Goal: Transaction & Acquisition: Purchase product/service

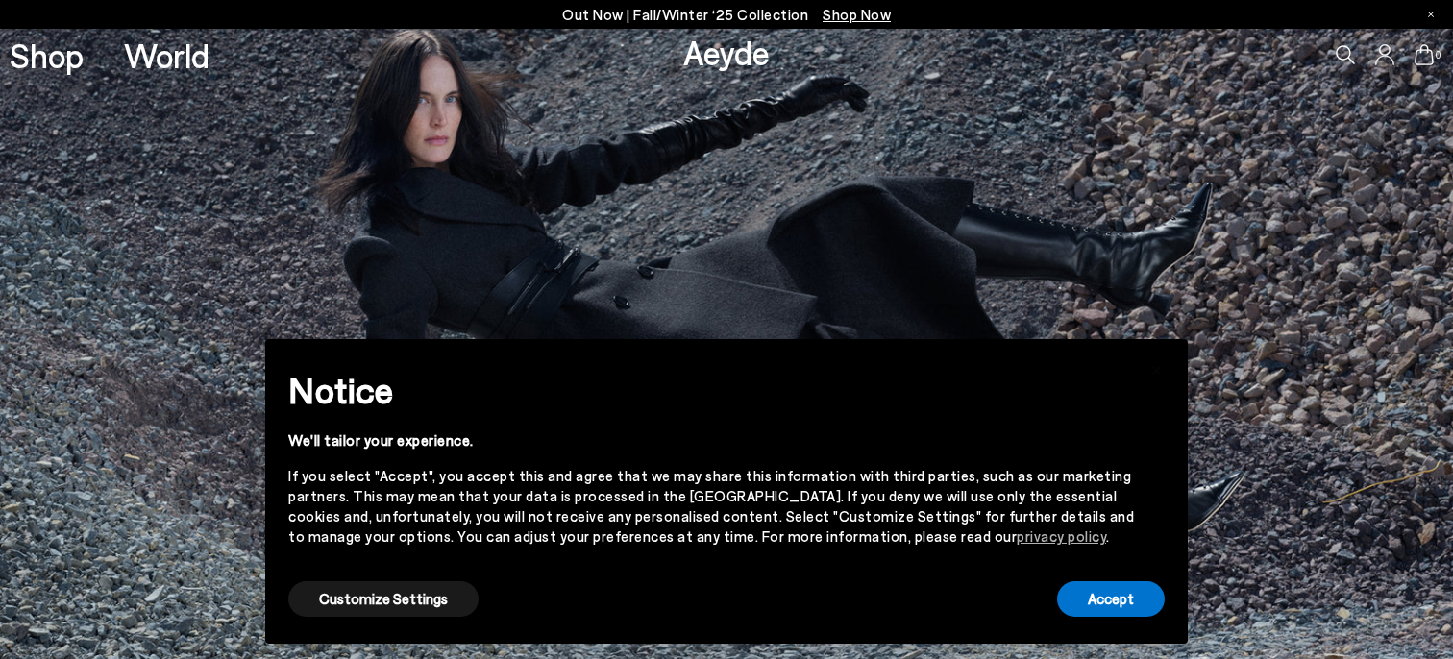
scroll to position [3136, 0]
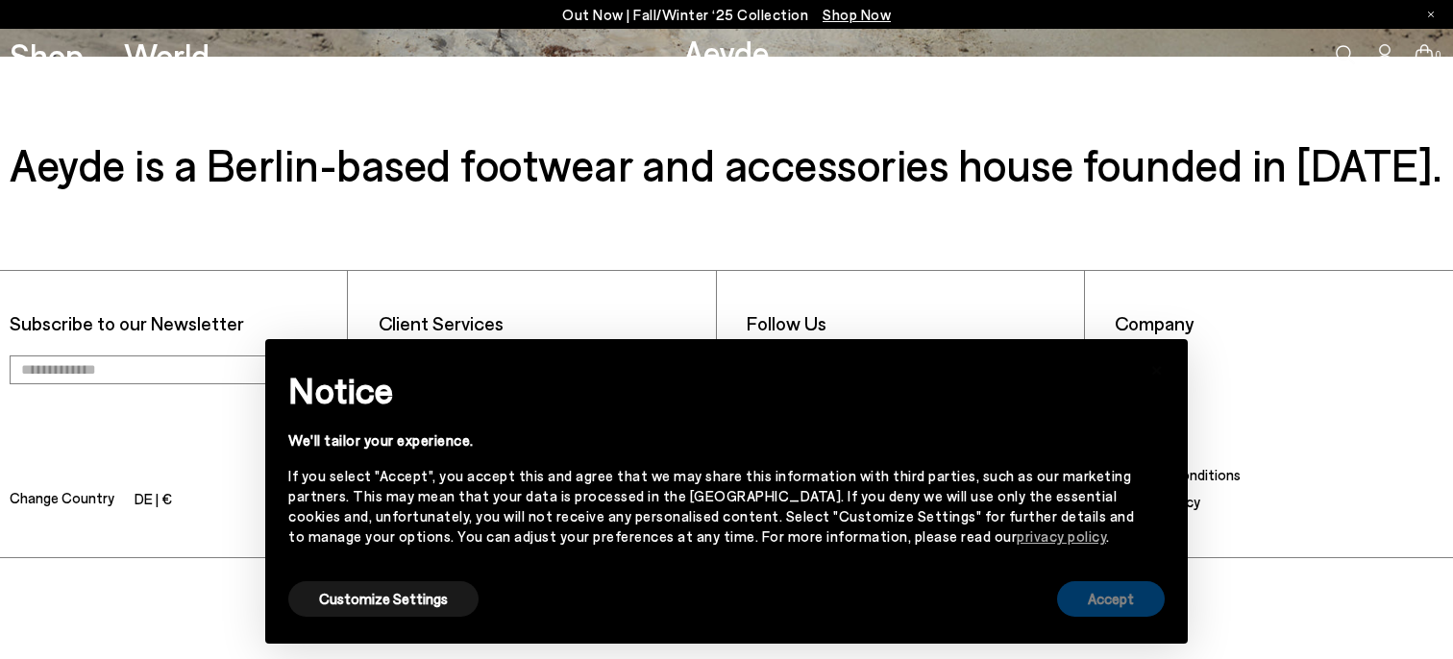
click at [1152, 608] on button "Accept" at bounding box center [1111, 599] width 108 height 36
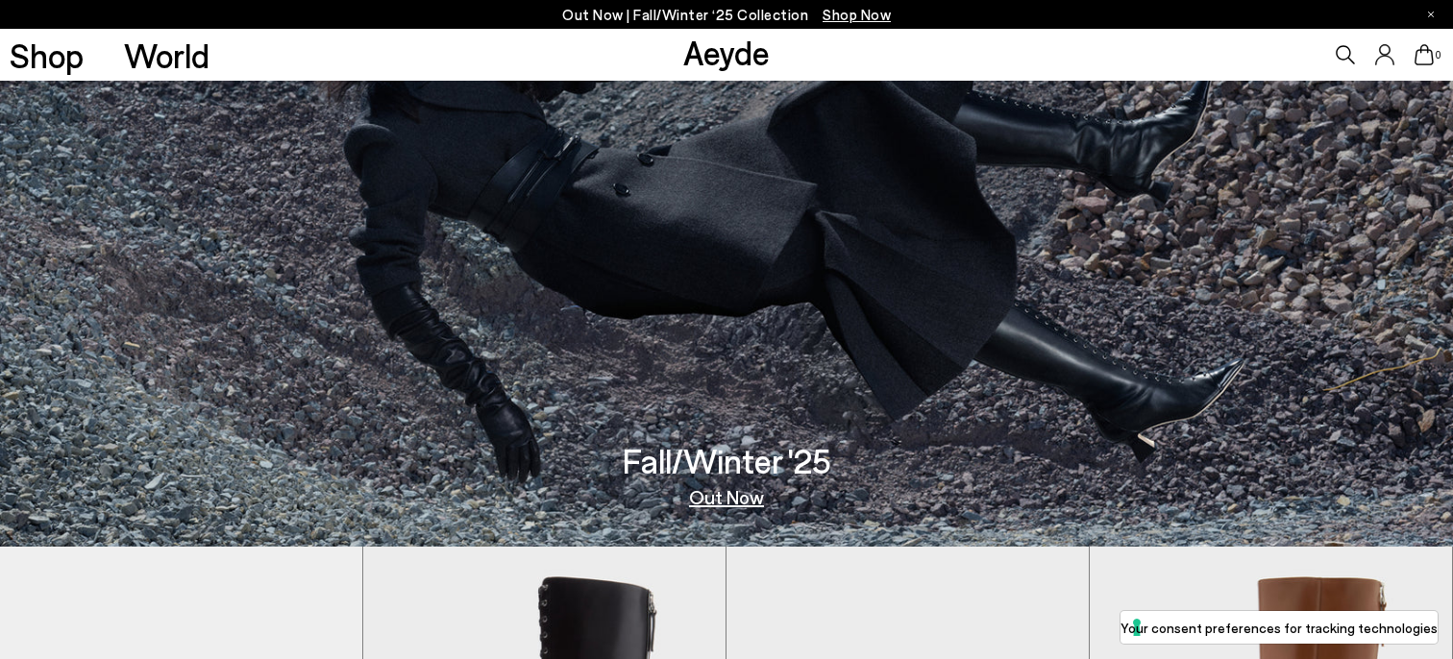
scroll to position [0, 0]
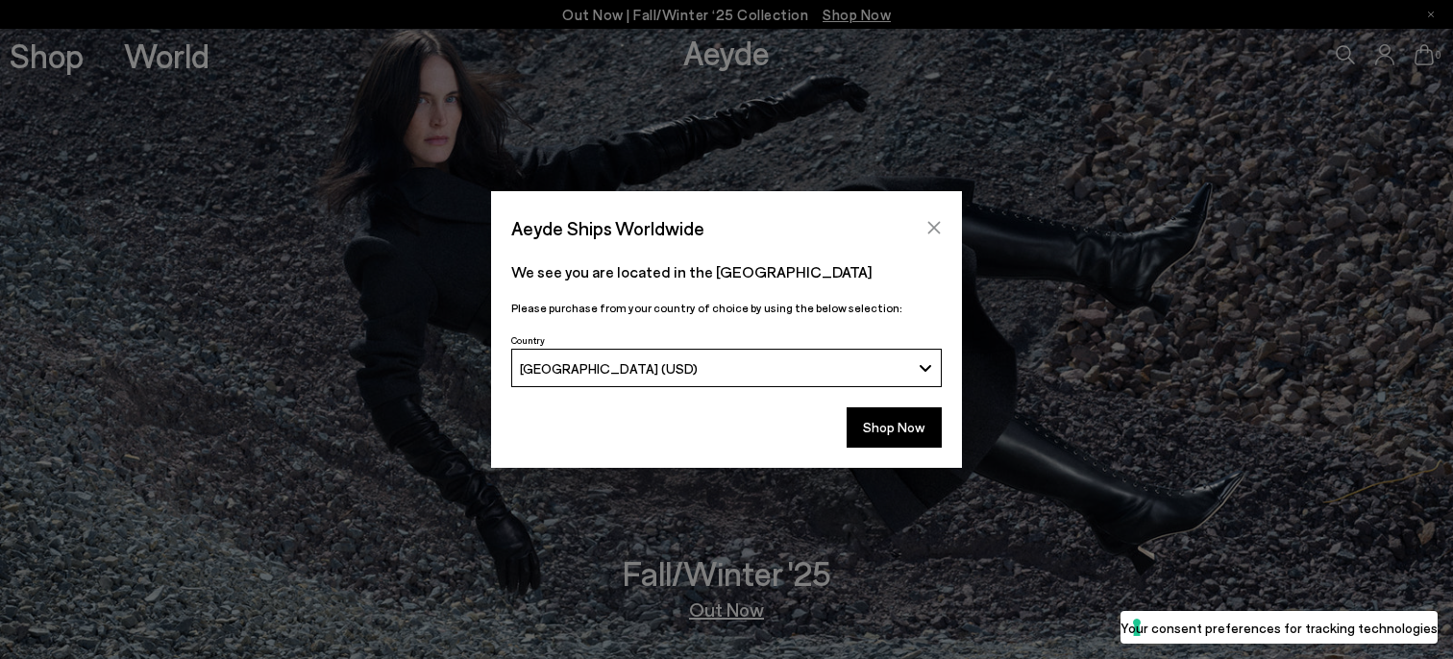
click at [932, 225] on icon "Close" at bounding box center [934, 228] width 12 height 12
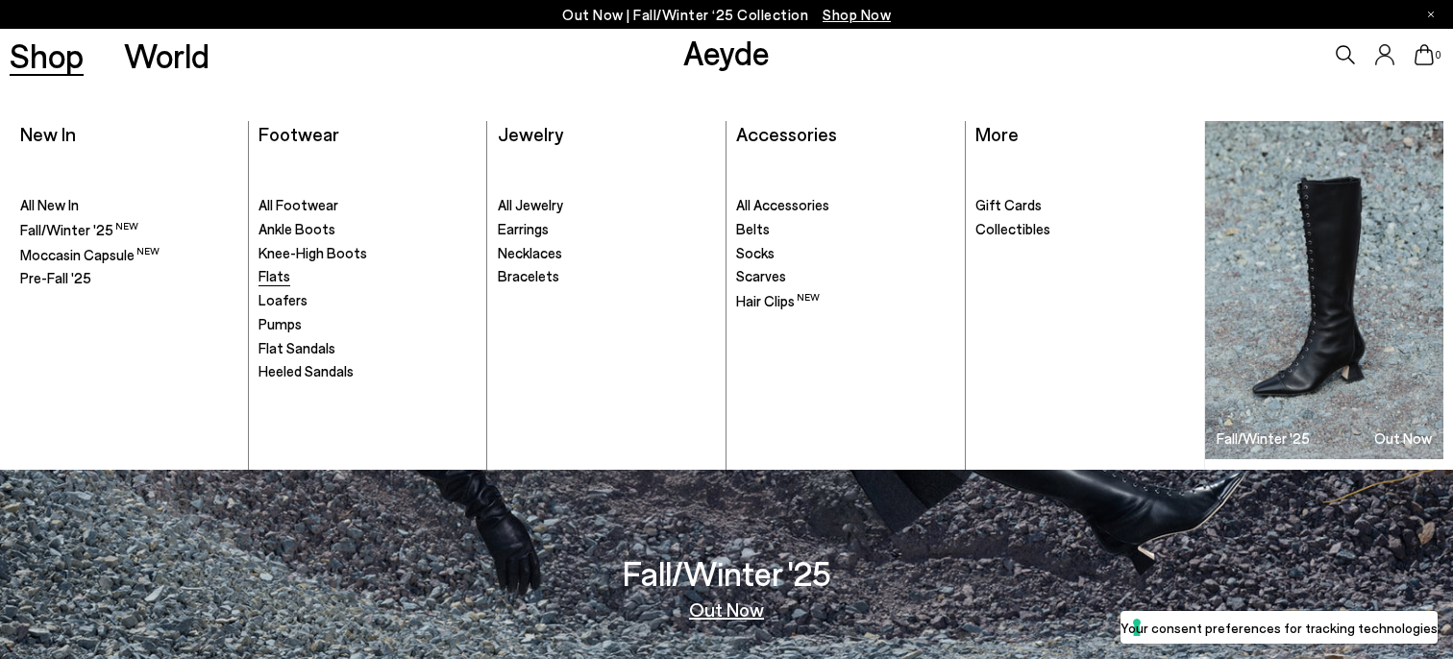
click at [272, 277] on span "Flats" at bounding box center [274, 275] width 32 height 17
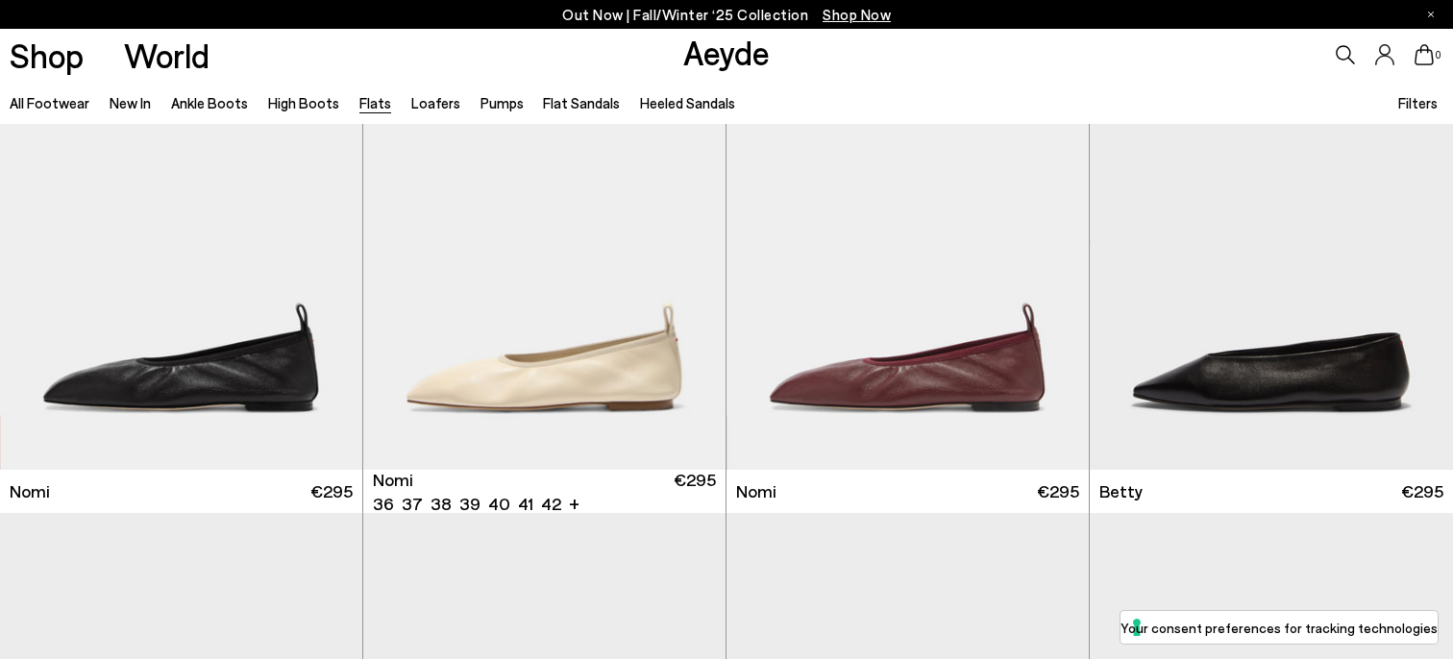
scroll to position [1115, 0]
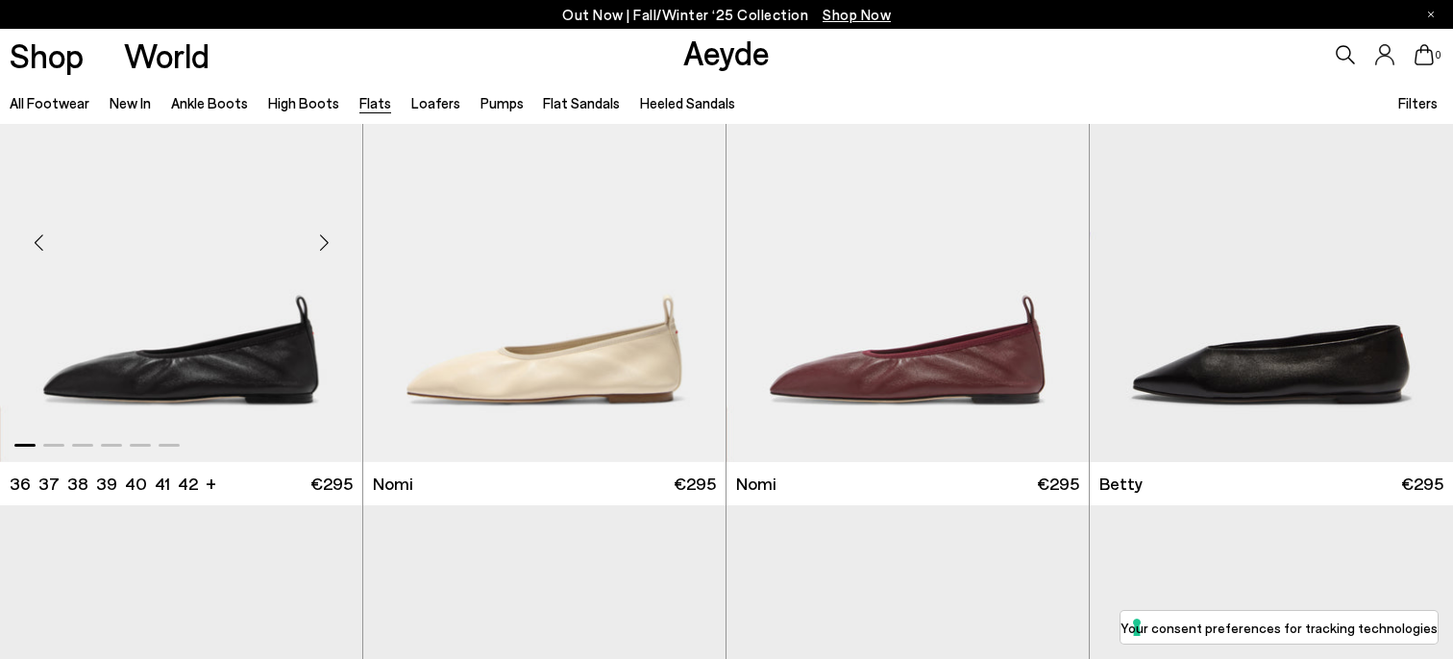
click at [212, 376] on img "1 / 6" at bounding box center [181, 234] width 362 height 455
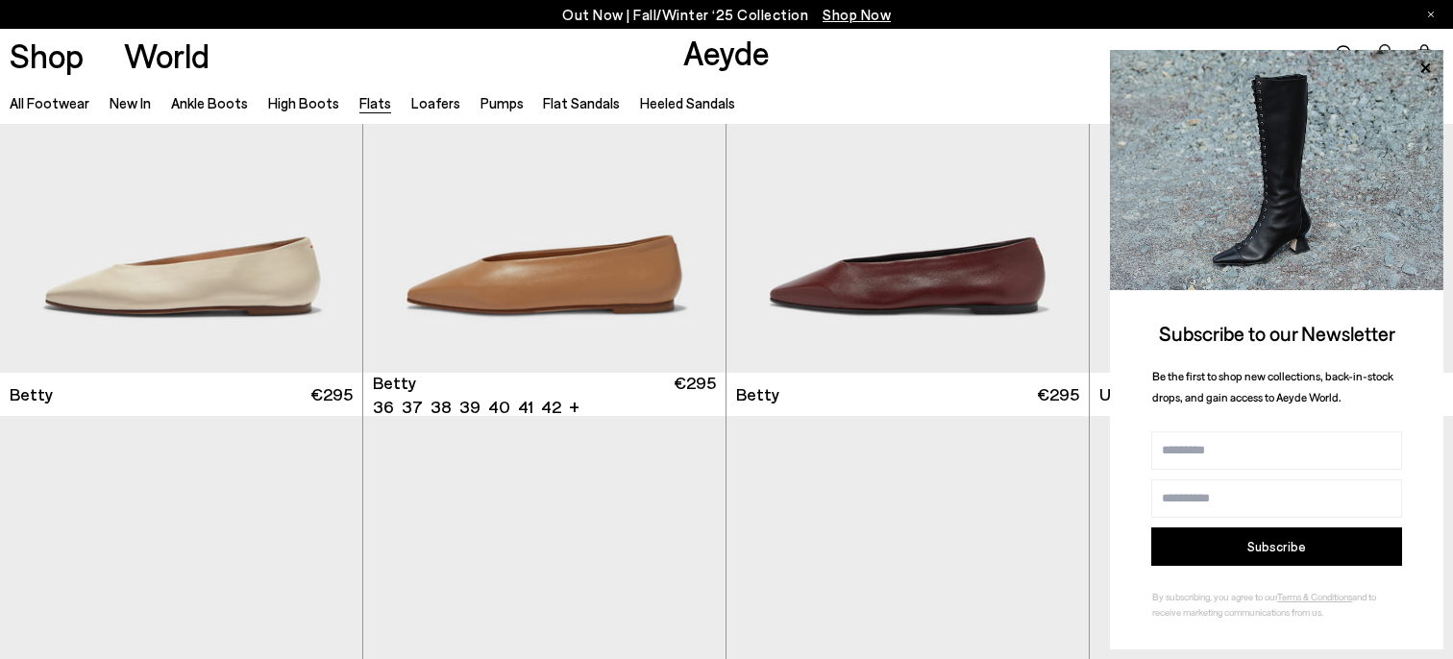
scroll to position [1684, 0]
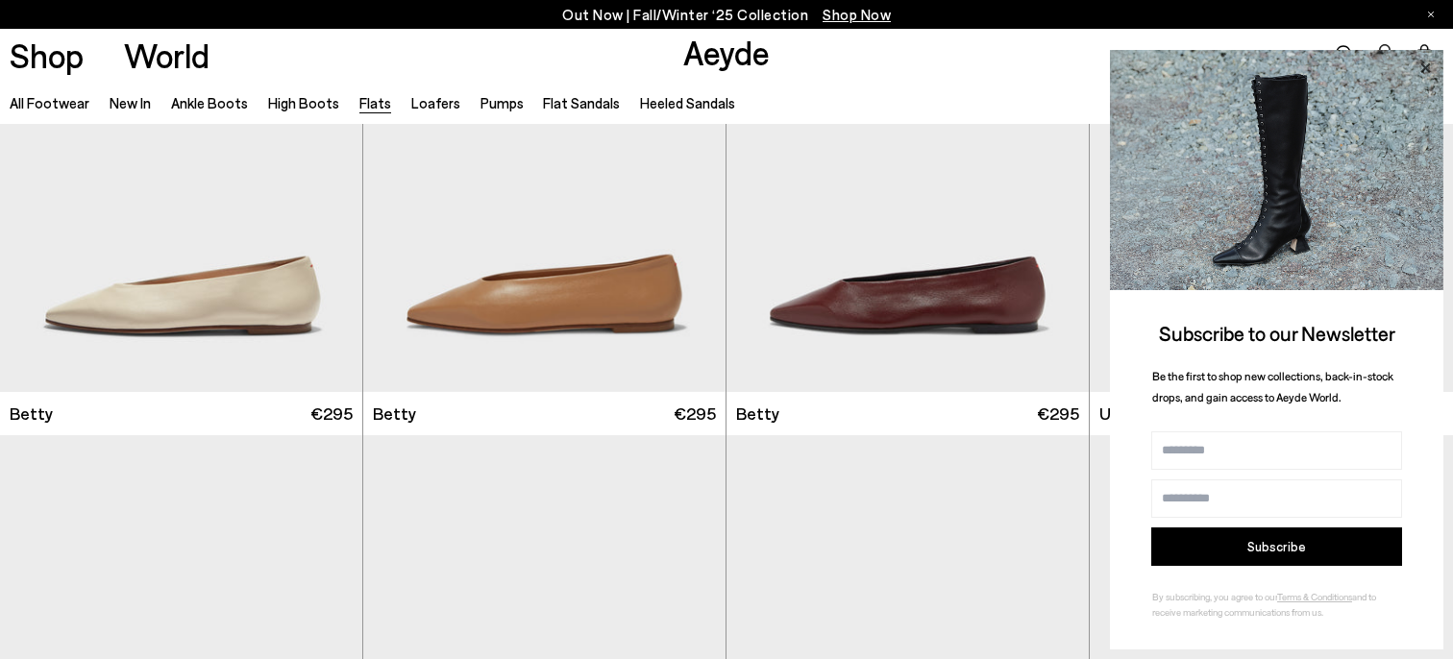
click at [1417, 67] on icon at bounding box center [1425, 68] width 25 height 25
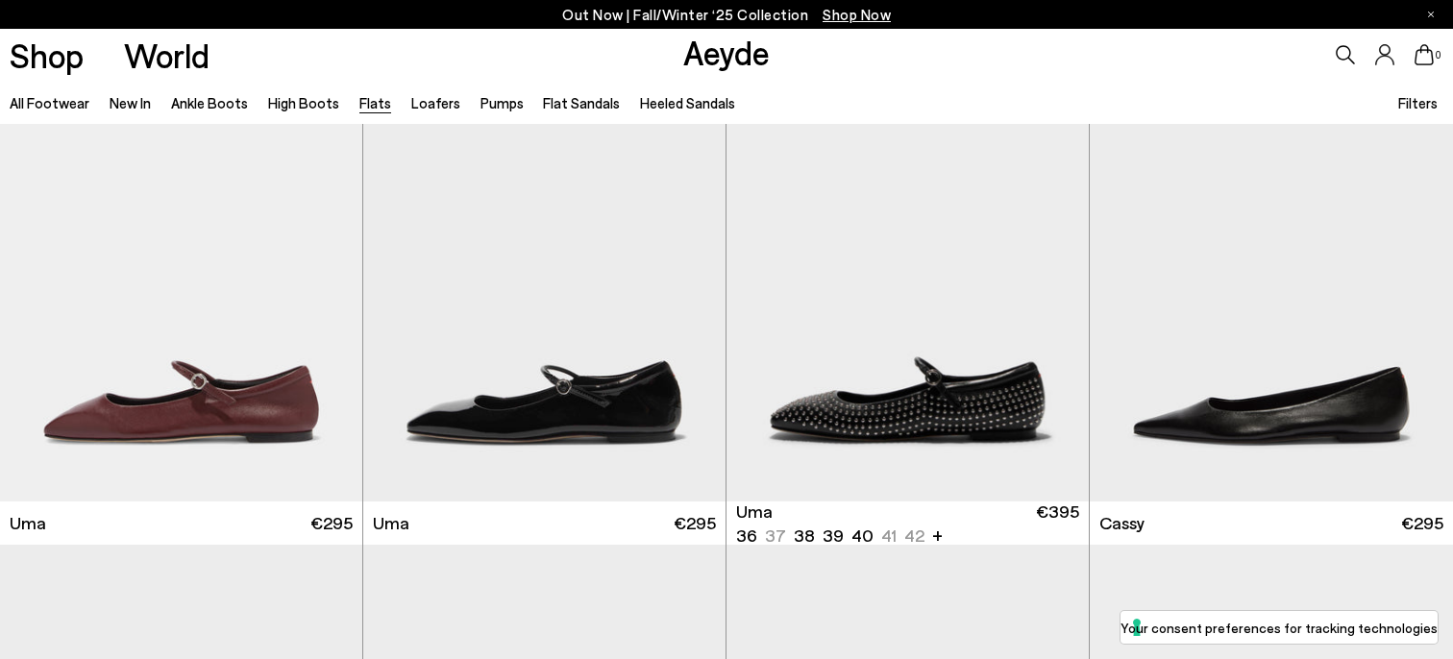
scroll to position [2581, 0]
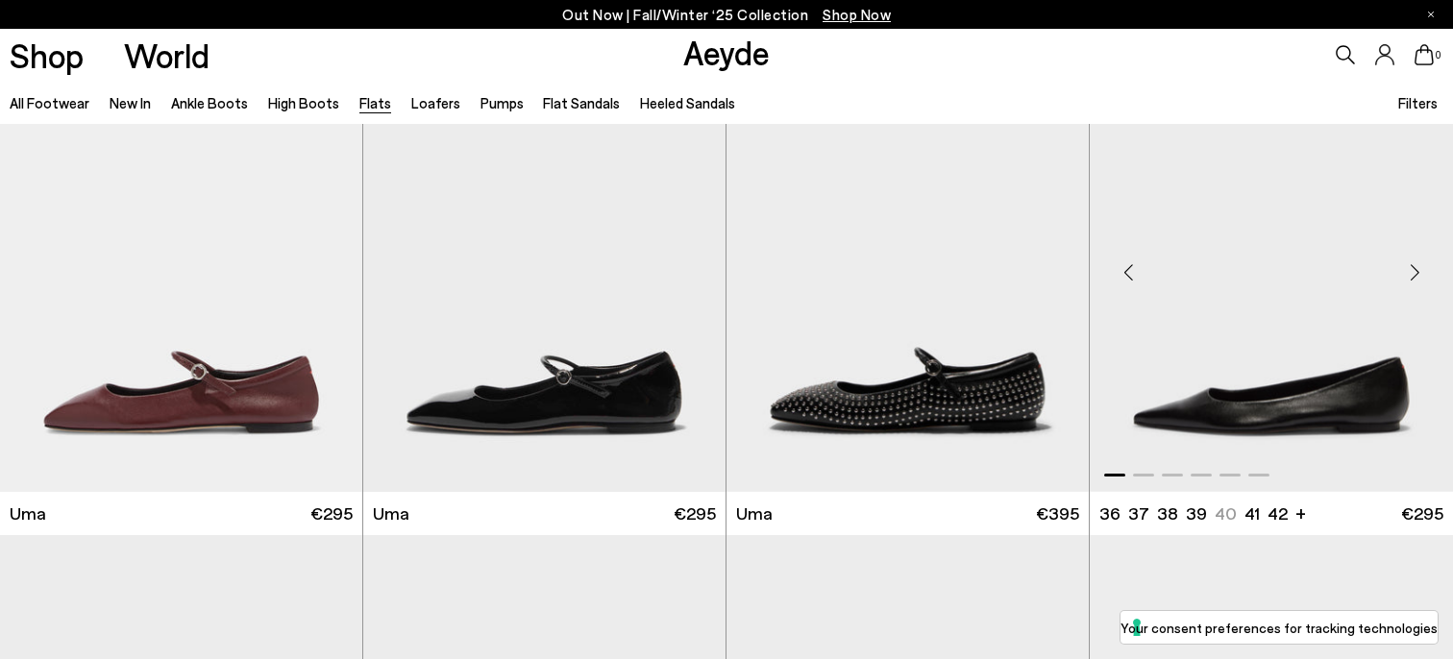
click at [1218, 351] on img "1 / 6" at bounding box center [1271, 264] width 363 height 455
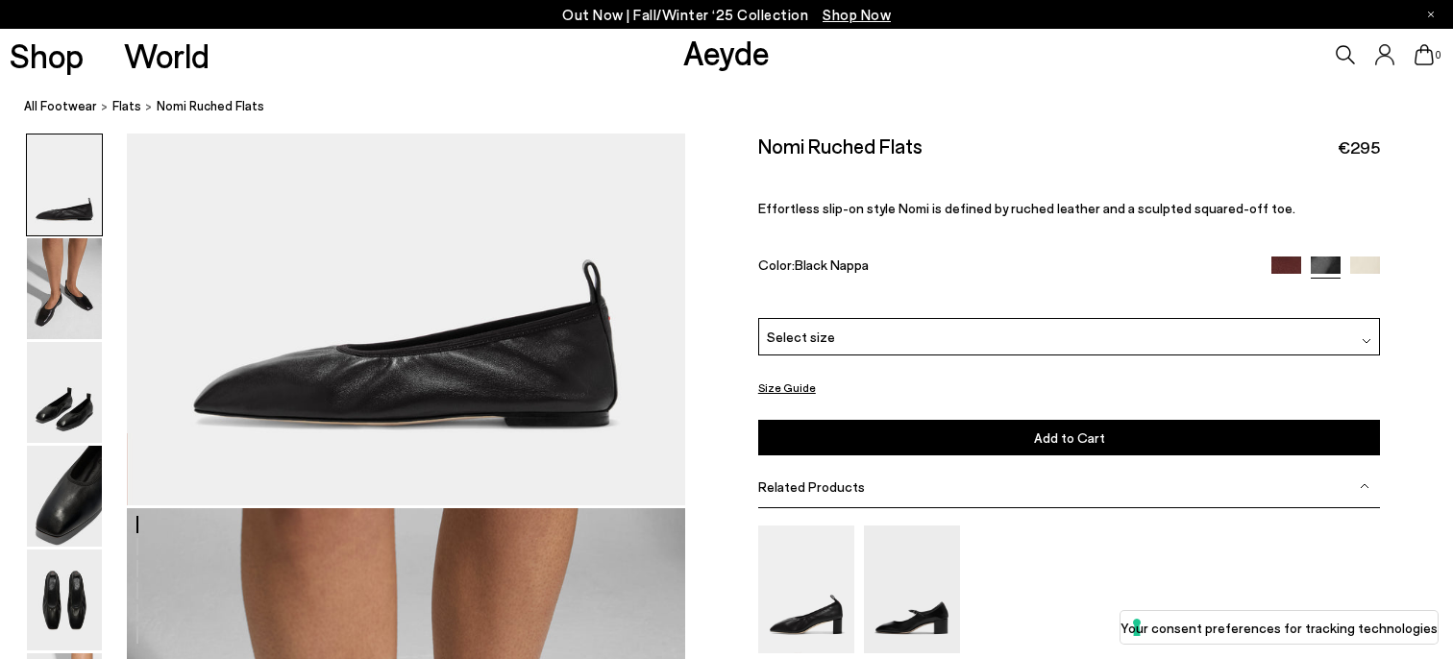
scroll to position [167, 0]
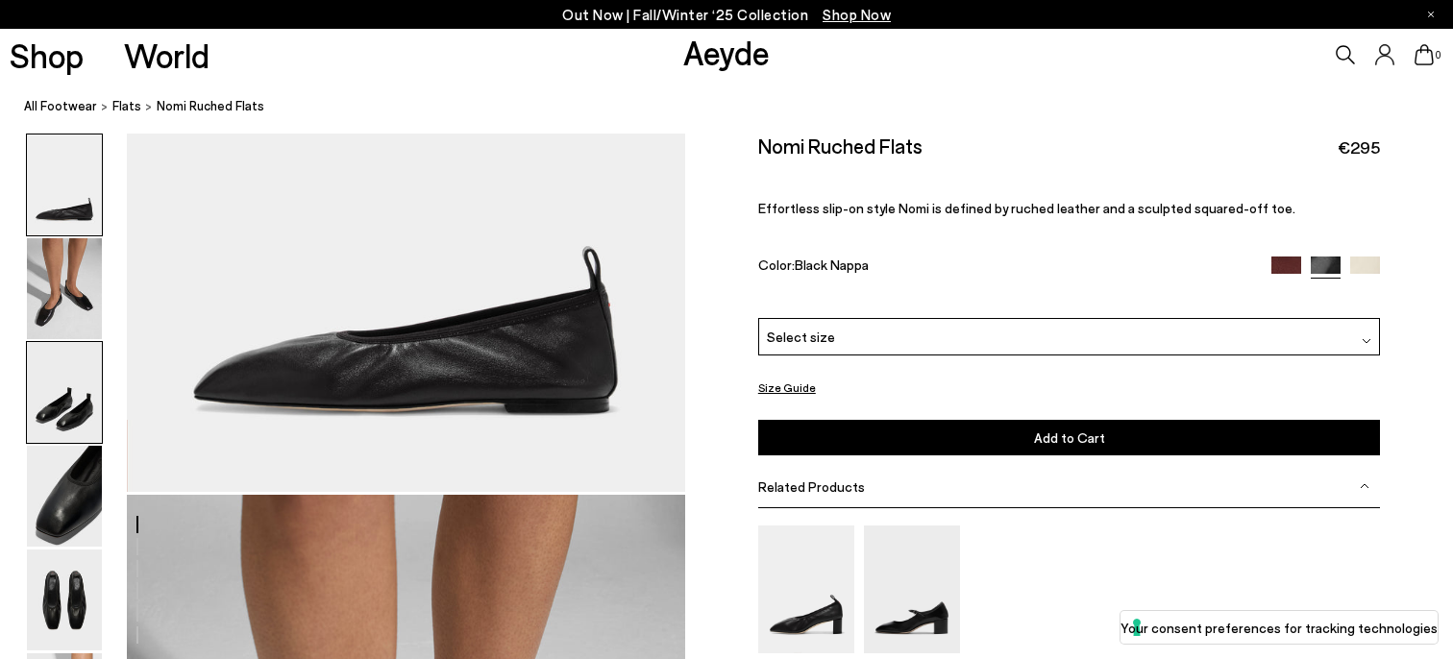
click at [64, 401] on img at bounding box center [64, 392] width 75 height 101
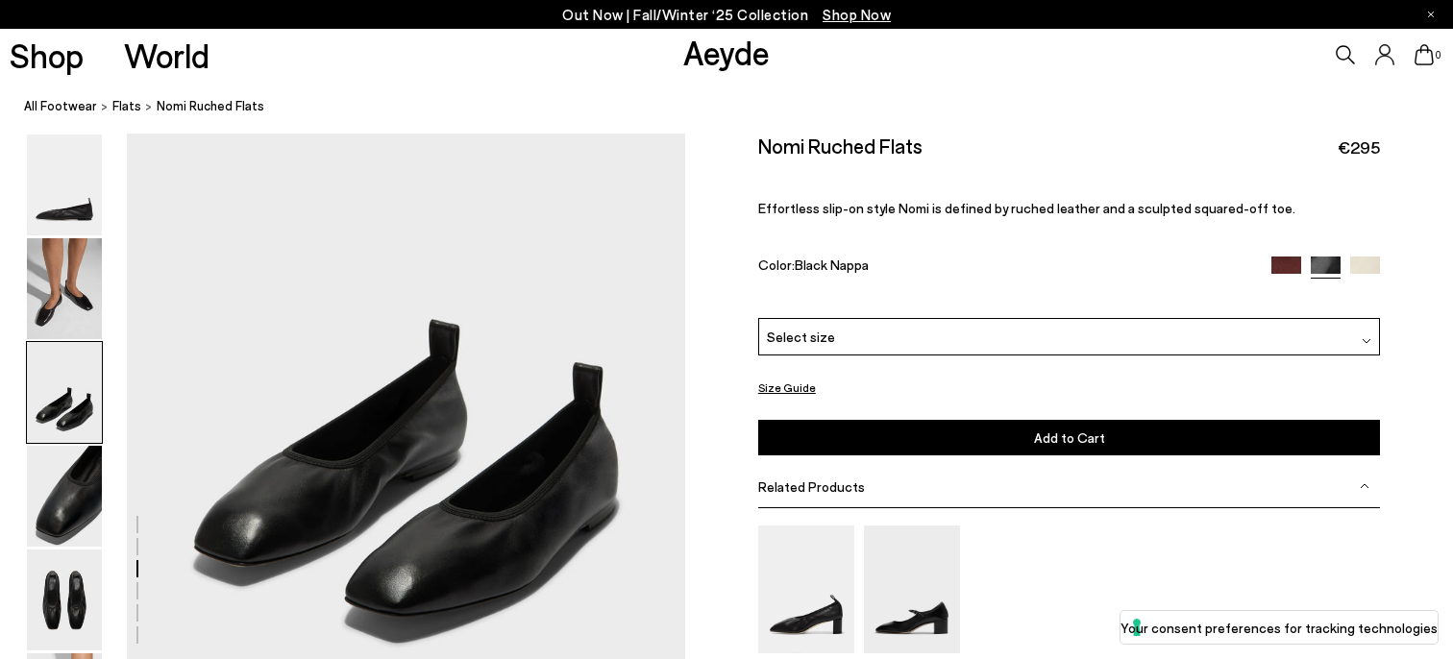
scroll to position [1440, 0]
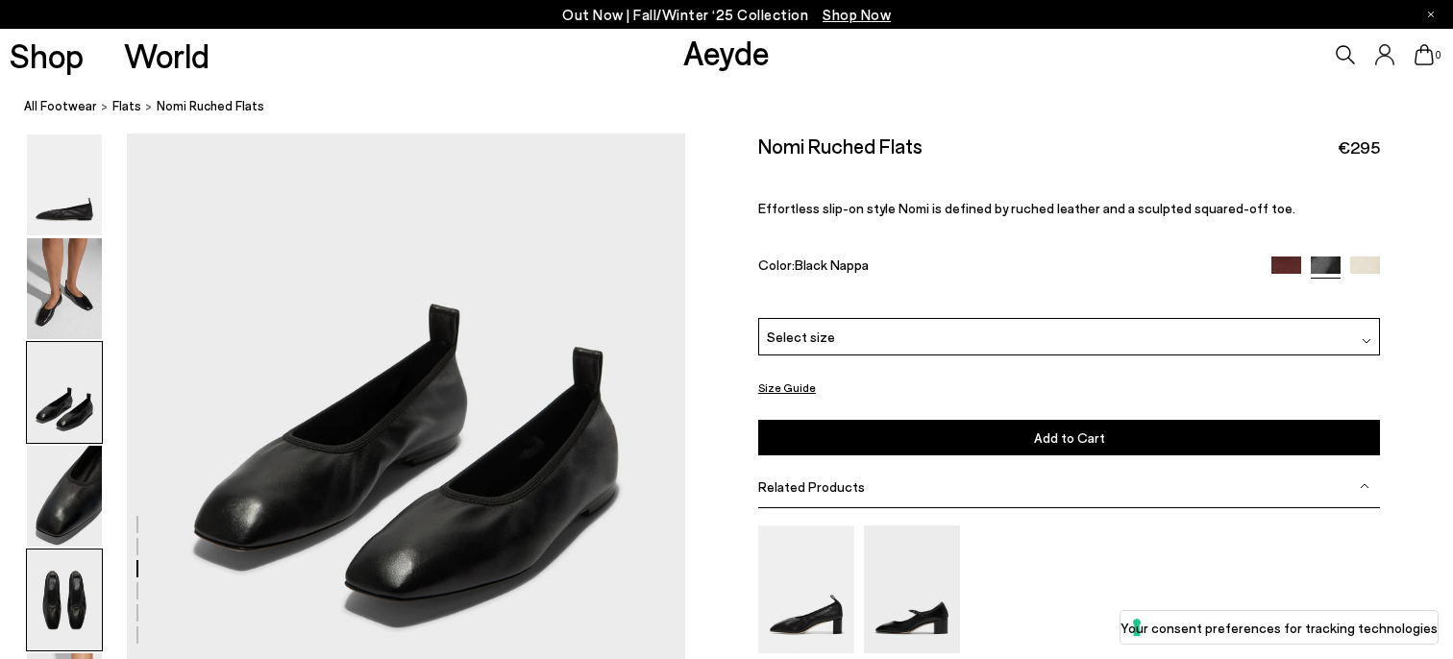
click at [67, 589] on img at bounding box center [64, 600] width 75 height 101
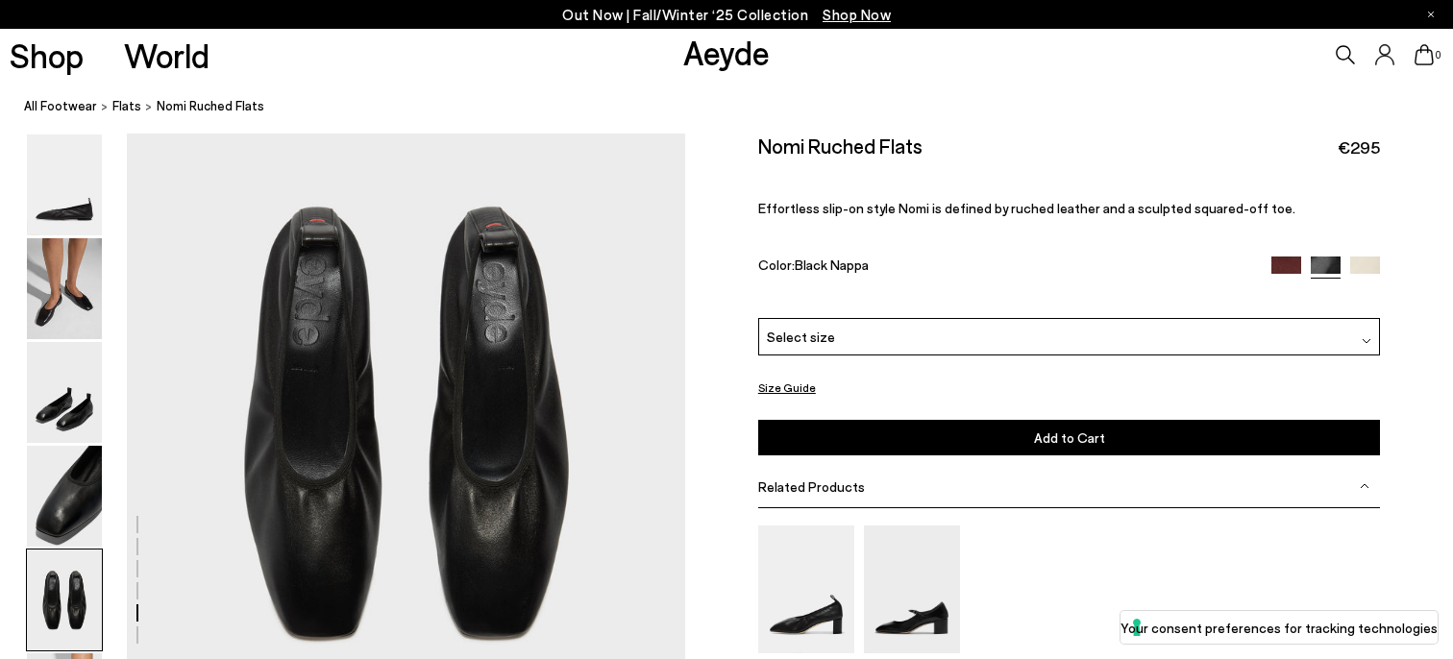
scroll to position [2917, 0]
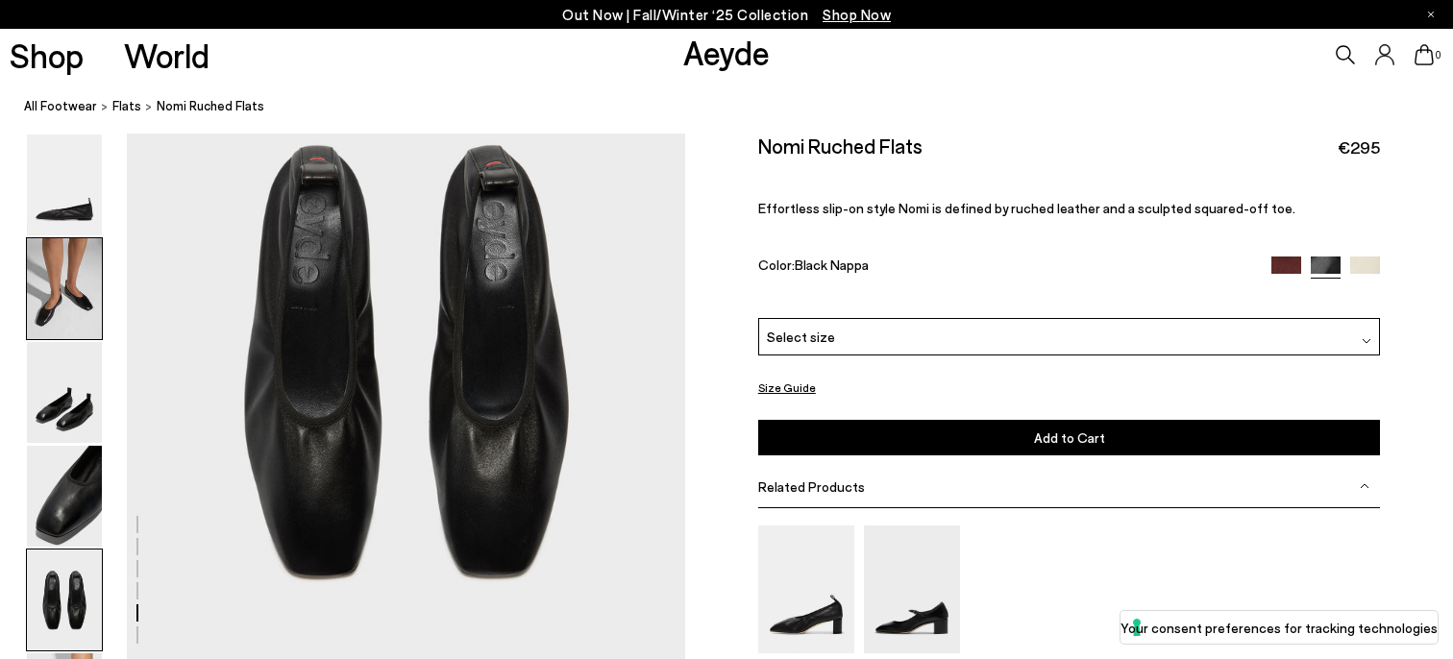
click at [88, 301] on img at bounding box center [64, 288] width 75 height 101
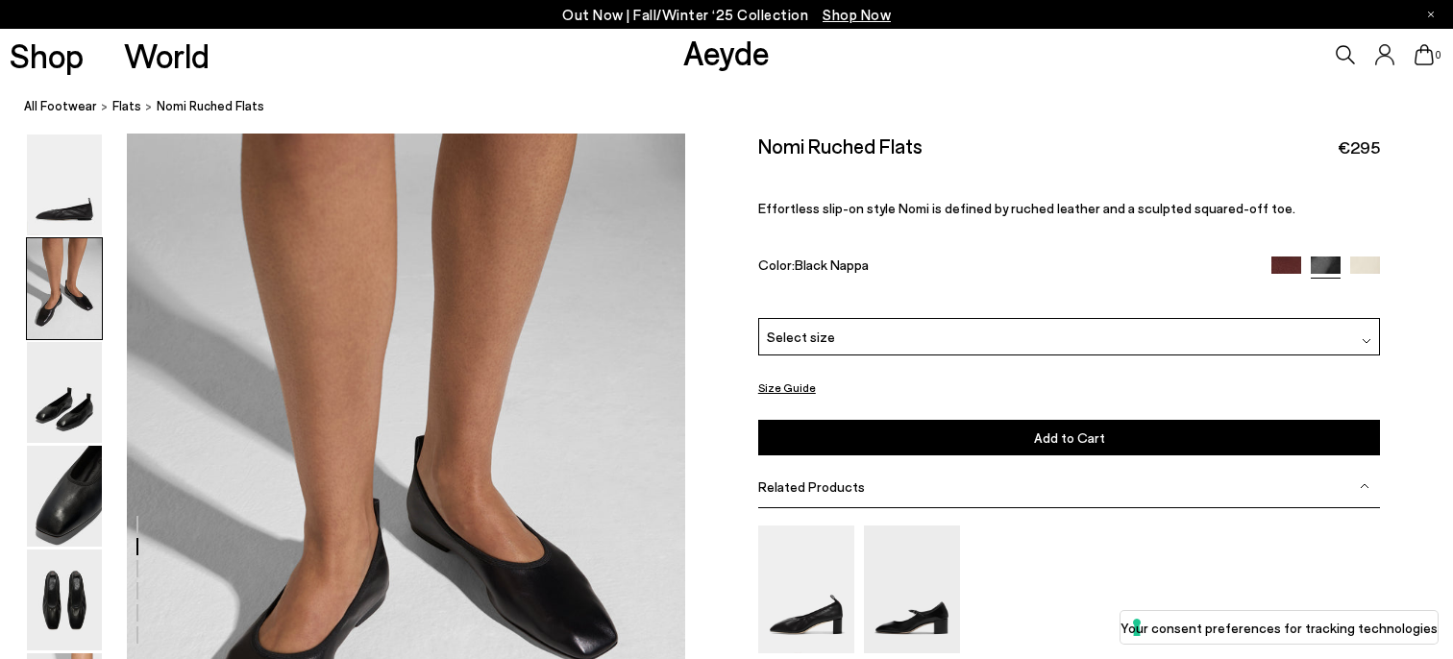
scroll to position [530, 0]
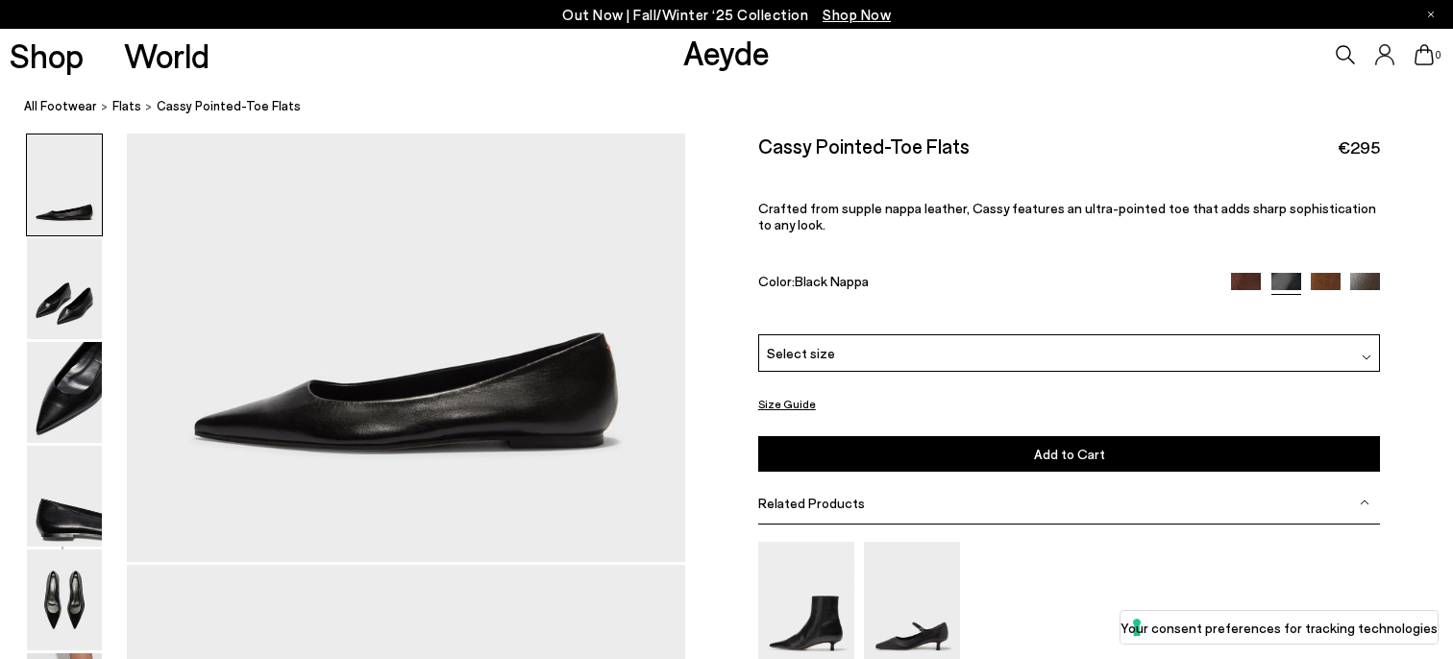
scroll to position [323, 0]
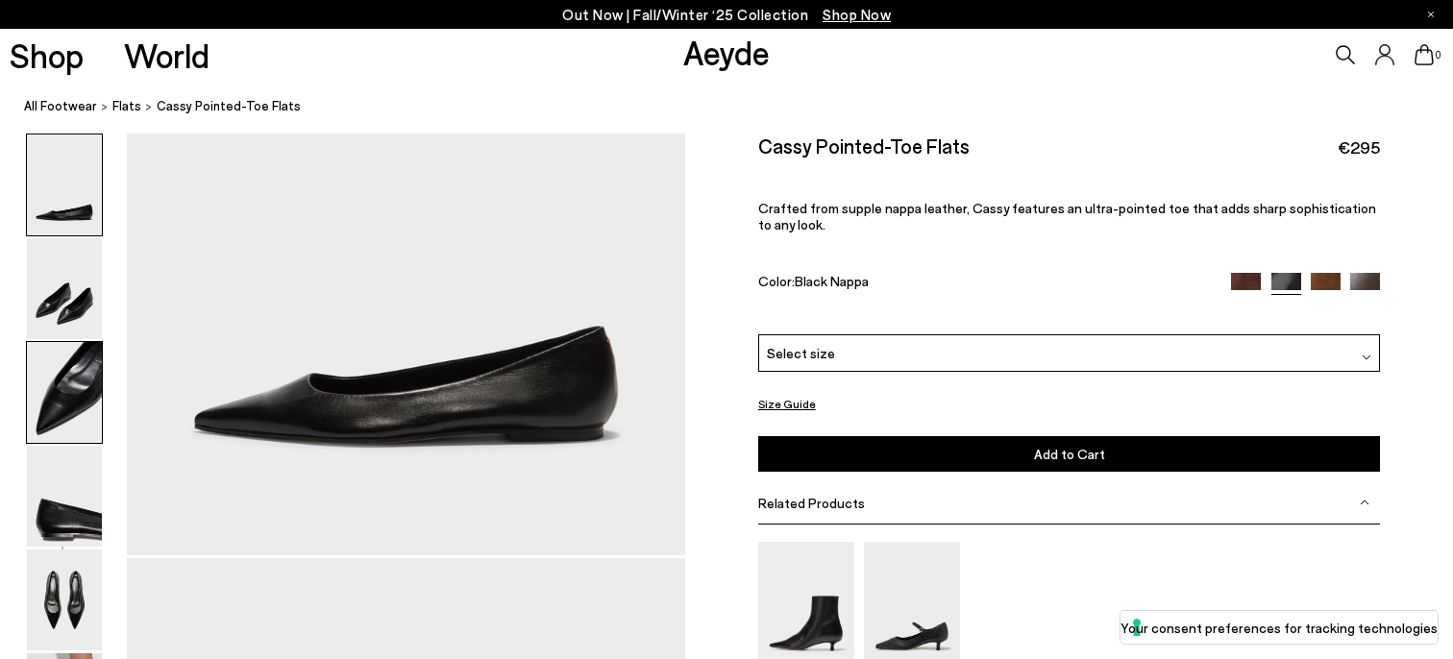
click at [82, 407] on img at bounding box center [64, 392] width 75 height 101
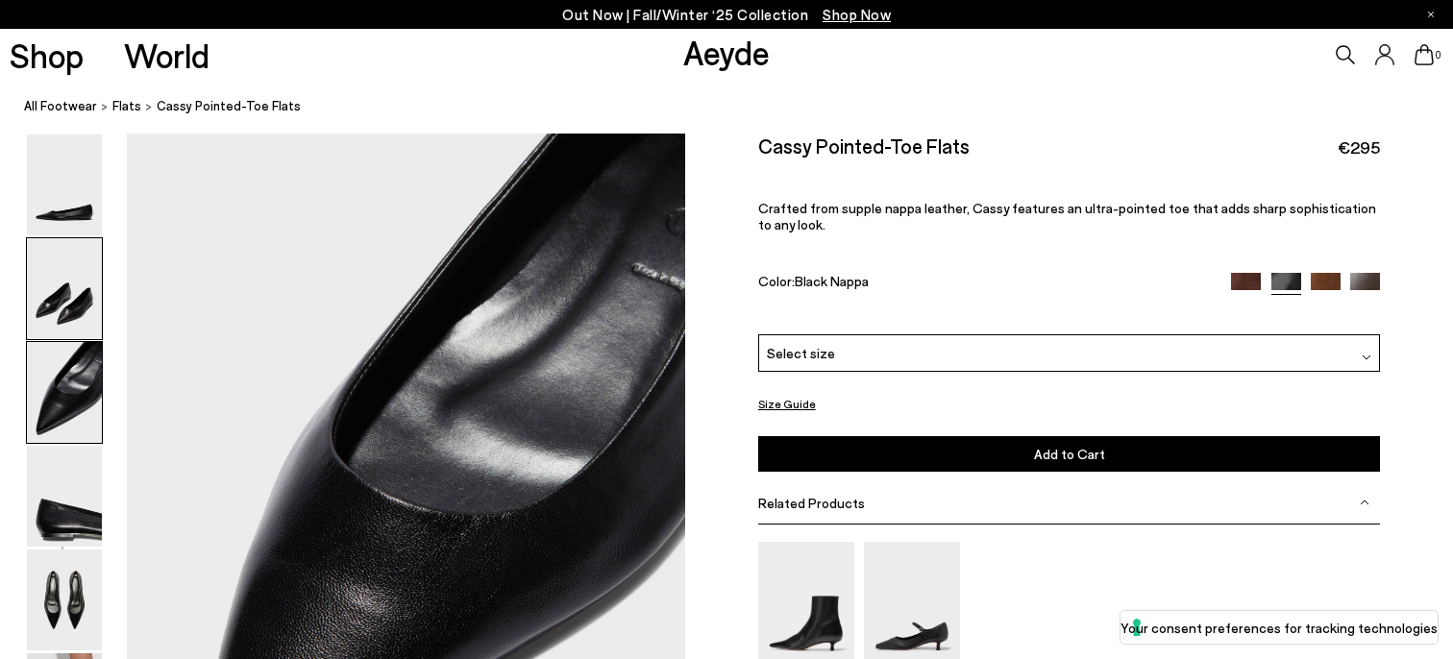
click at [76, 267] on img at bounding box center [64, 288] width 75 height 101
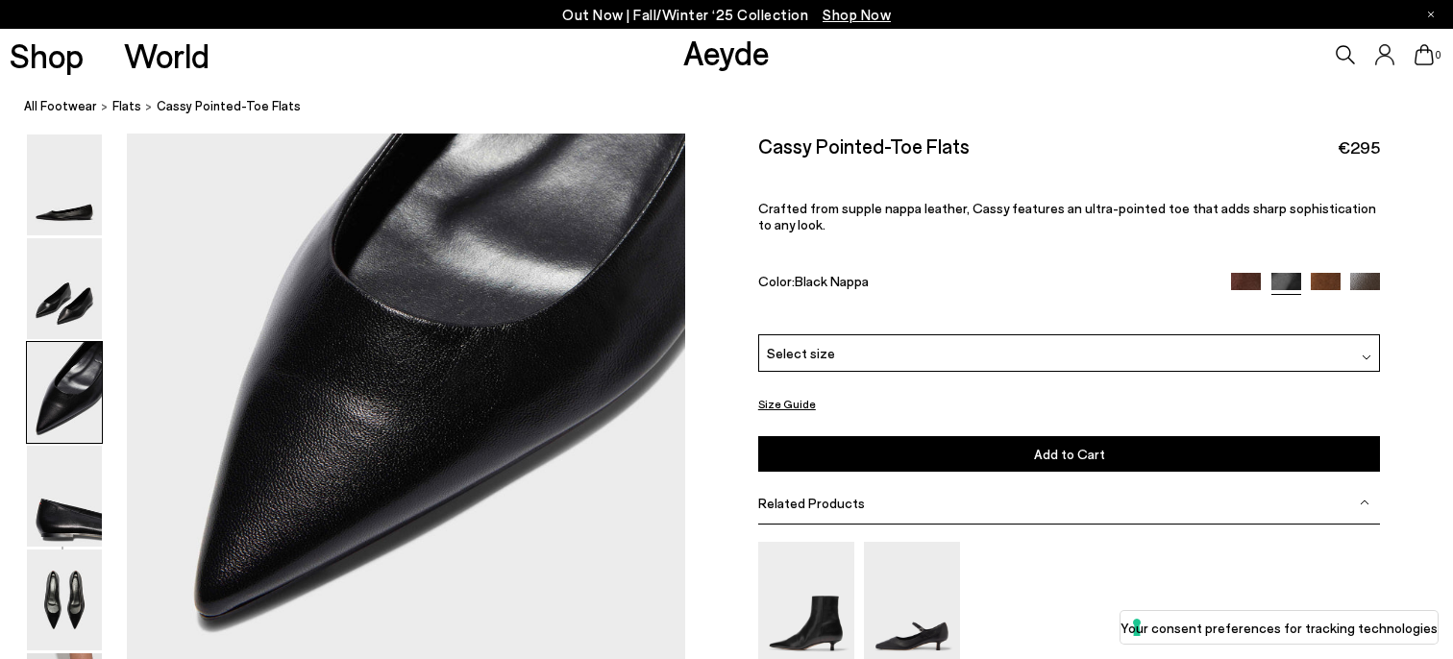
scroll to position [1693, 0]
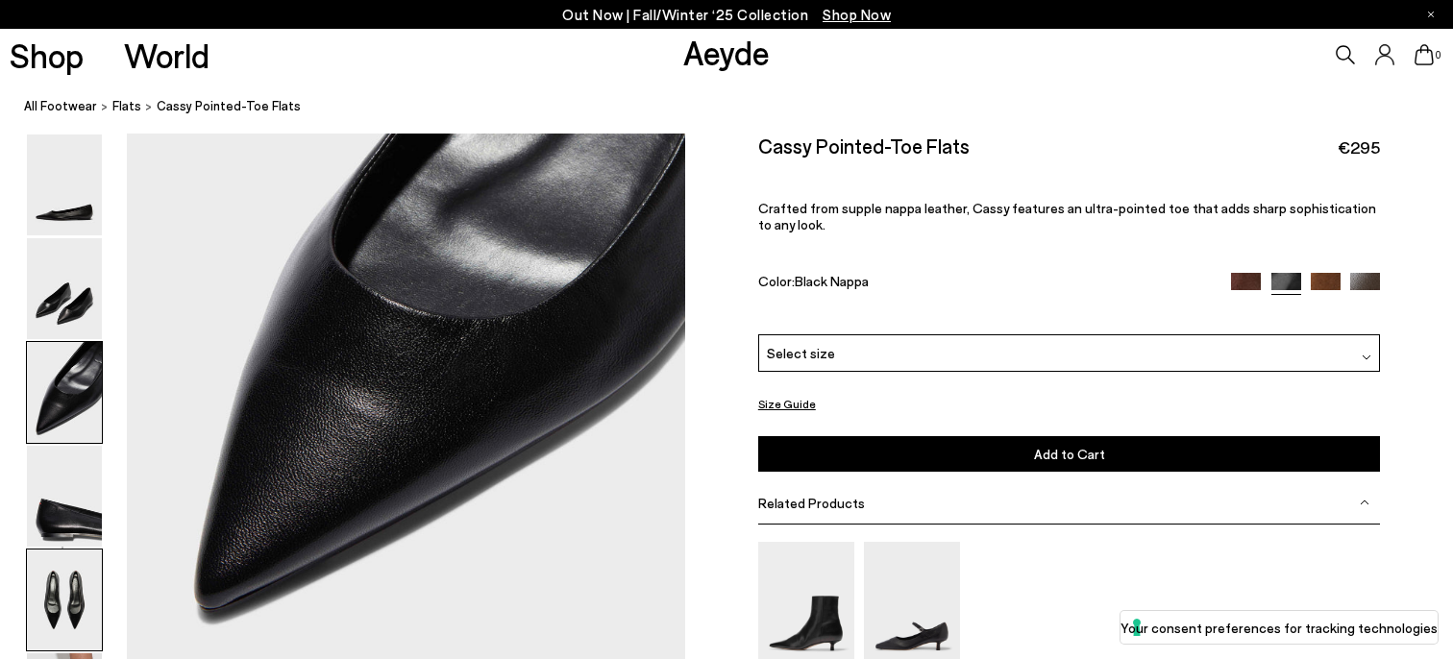
click at [63, 572] on img at bounding box center [64, 600] width 75 height 101
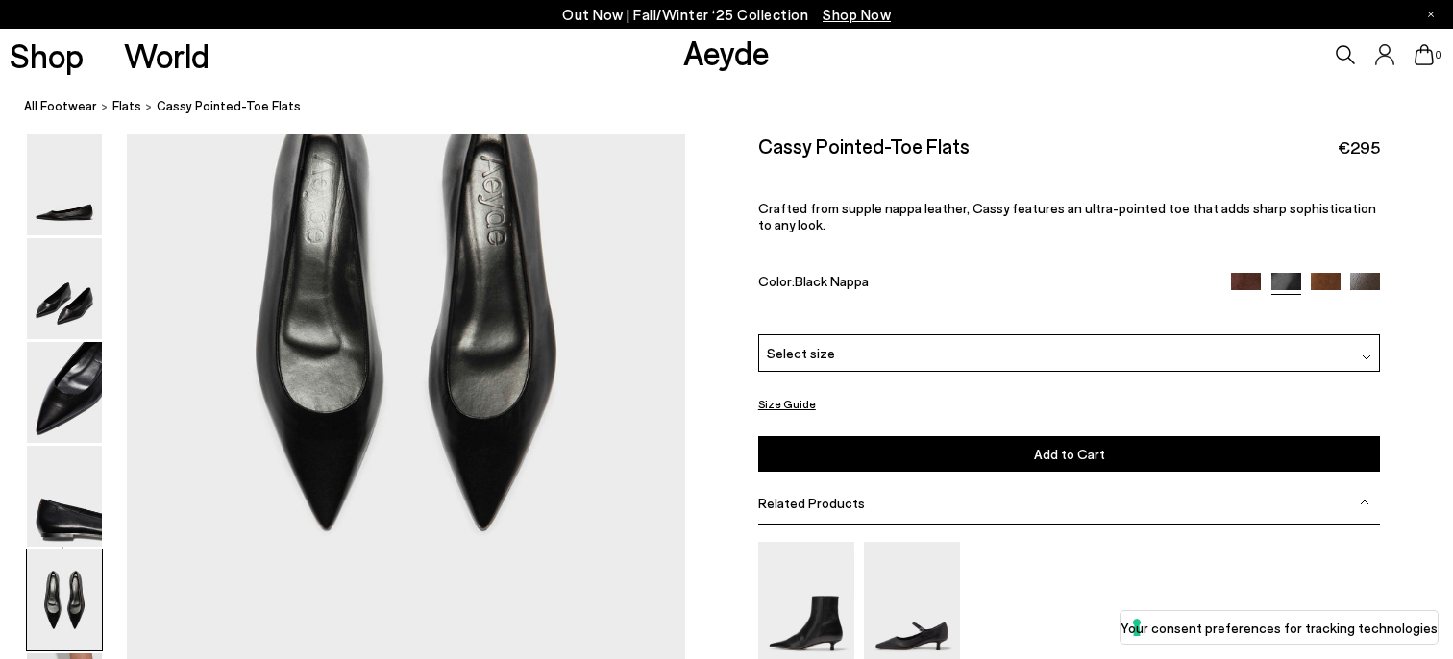
scroll to position [3183, 0]
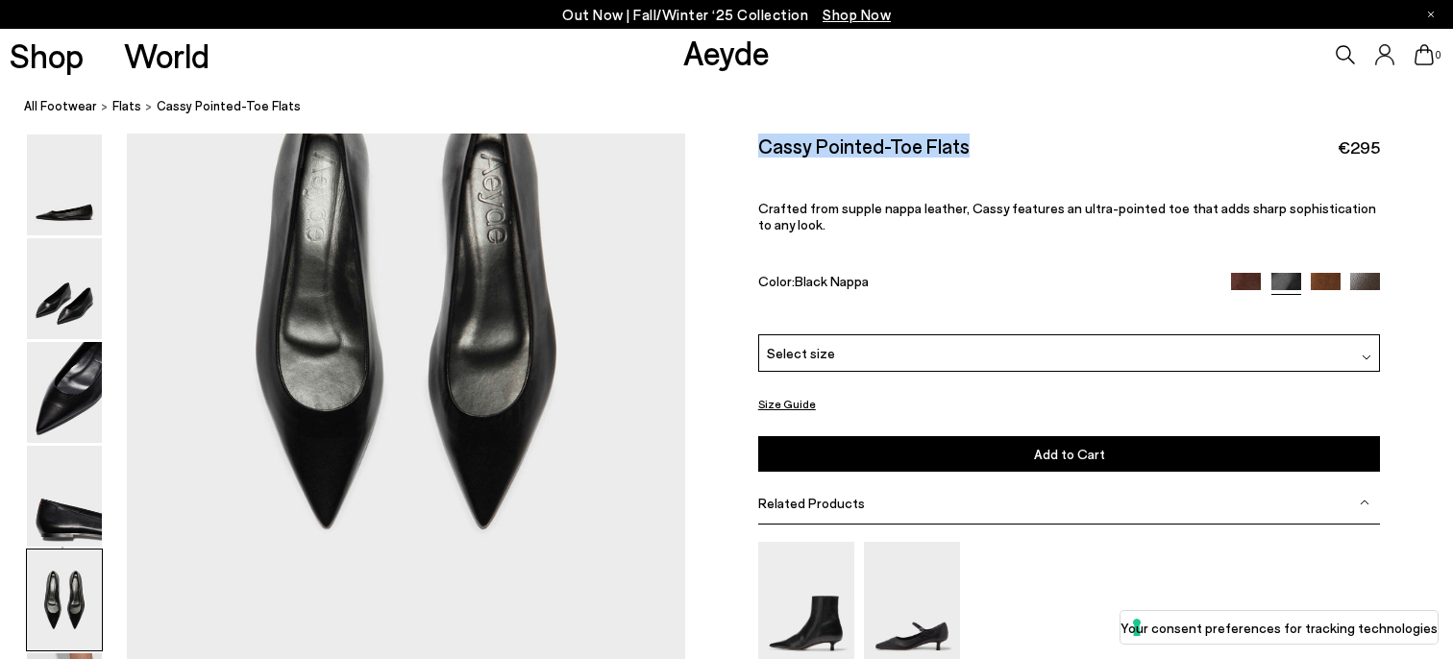
drag, startPoint x: 971, startPoint y: 149, endPoint x: 758, endPoint y: 156, distance: 212.5
click at [758, 156] on div "Cassy Pointed-Toe Flats €295" at bounding box center [1069, 147] width 623 height 26
copy h2 "Cassy Pointed-Toe Flats"
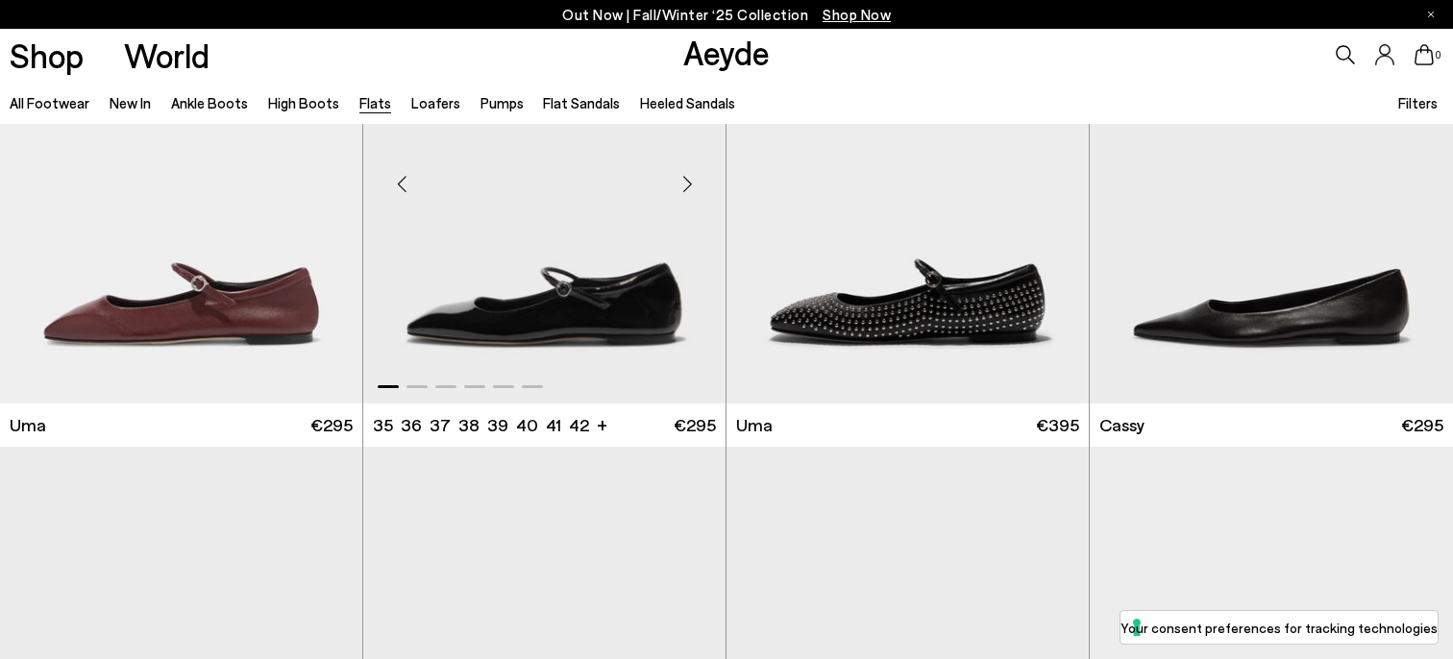
scroll to position [2678, 0]
